Goal: Check status: Check status

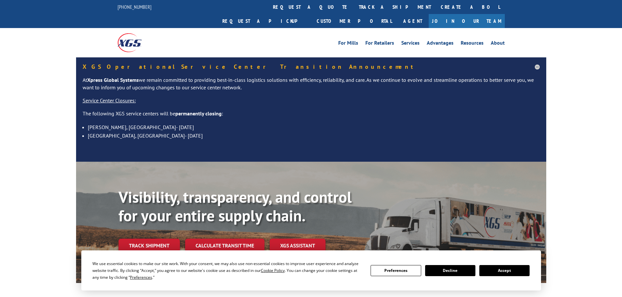
drag, startPoint x: 154, startPoint y: 241, endPoint x: 161, endPoint y: 239, distance: 7.0
click at [154, 241] on div "Visibility, transparency, and control for your entire supply chain. Track shipm…" at bounding box center [331, 233] width 427 height 91
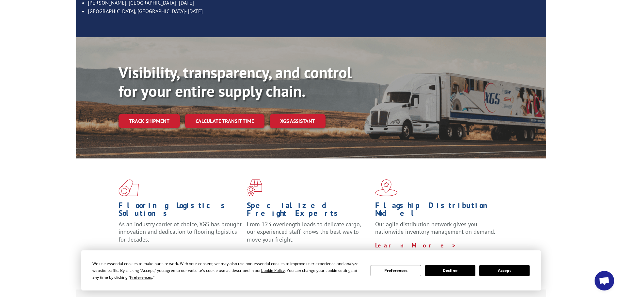
scroll to position [130, 0]
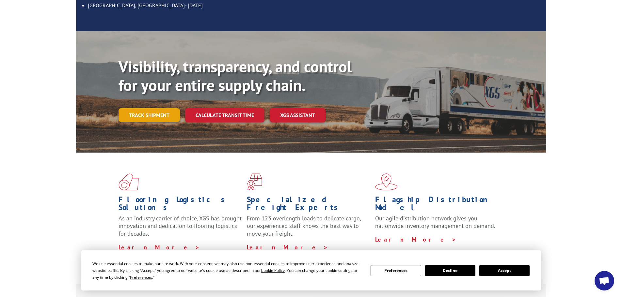
click at [137, 108] on link "Track shipment" at bounding box center [148, 115] width 61 height 14
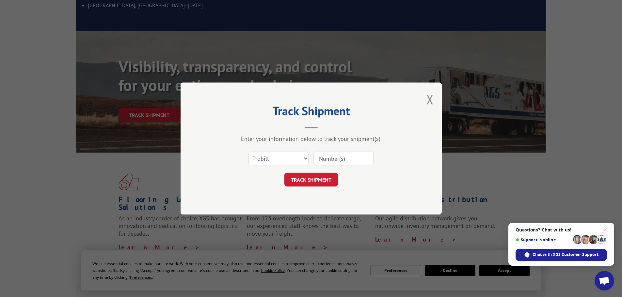
paste input "17227983"
type input "17227983"
click at [299, 178] on button "TRACK SHIPMENT" at bounding box center [311, 180] width 54 height 14
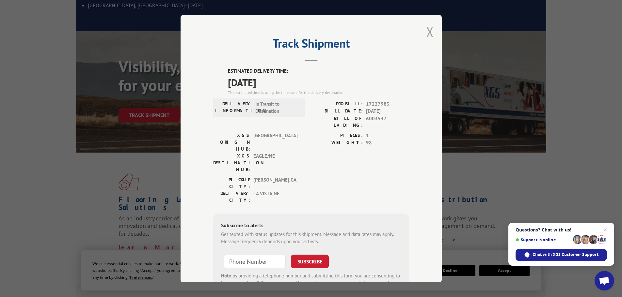
click at [427, 32] on button "Close modal" at bounding box center [429, 31] width 7 height 17
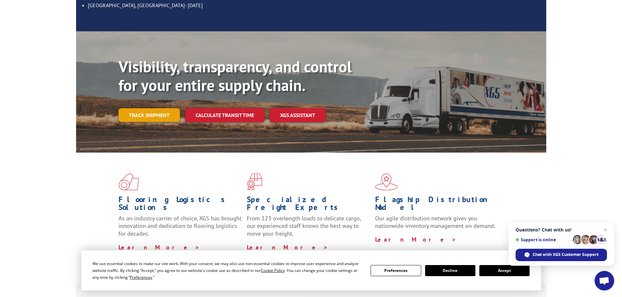
click at [152, 108] on link "Track shipment" at bounding box center [148, 115] width 61 height 14
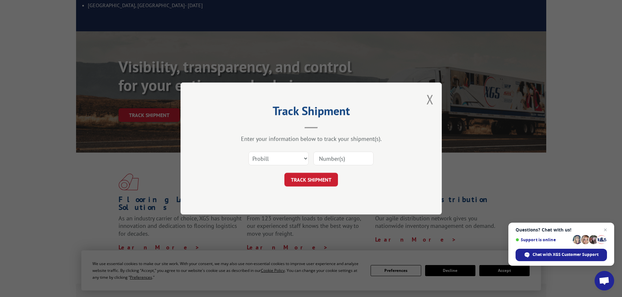
paste input "17228290"
type input "17228290"
click at [300, 181] on button "TRACK SHIPMENT" at bounding box center [311, 180] width 54 height 14
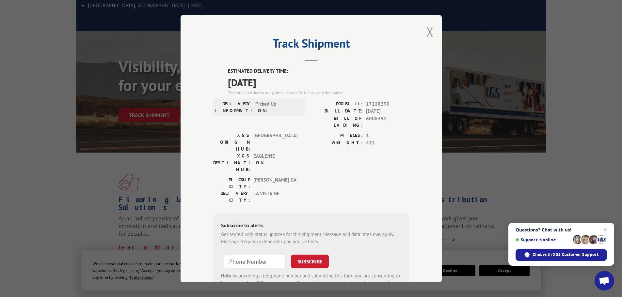
click at [426, 29] on button "Close modal" at bounding box center [429, 31] width 7 height 17
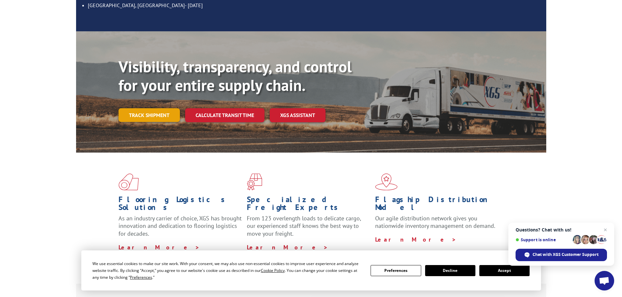
click at [146, 108] on link "Track shipment" at bounding box center [148, 115] width 61 height 14
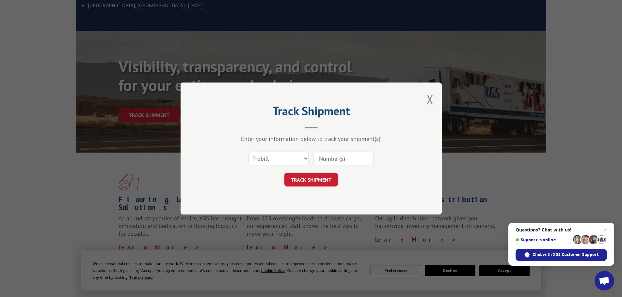
paste input "17228290"
type input "17228290"
click at [296, 180] on button "TRACK SHIPMENT" at bounding box center [311, 180] width 54 height 14
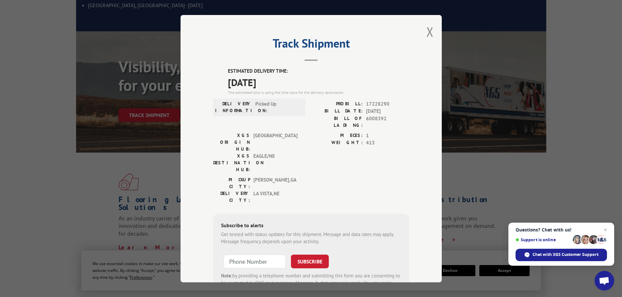
drag, startPoint x: 427, startPoint y: 31, endPoint x: 413, endPoint y: 32, distance: 14.1
click at [427, 31] on button "Close modal" at bounding box center [429, 31] width 7 height 17
